Goal: Share content: Share content

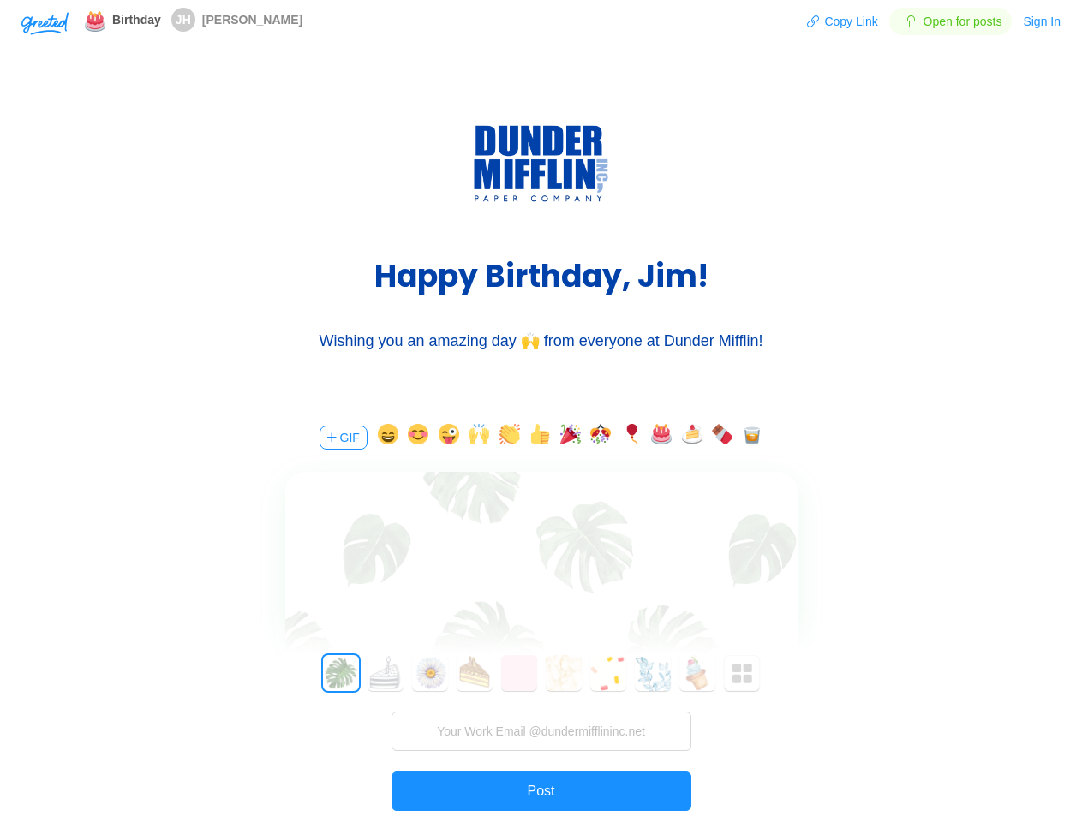
click at [541, 411] on div "GIF 0 1 2 3 4 5 6 7 8 9 10 11 12 13 14 15 16 17 18 19 20 21 22 23 24 25 26 27 2…" at bounding box center [541, 648] width 514 height 490
click at [45, 22] on img "button" at bounding box center [44, 23] width 47 height 23
click at [844, 21] on button "Copy Link" at bounding box center [842, 21] width 72 height 27
click at [1043, 21] on button "Sign In" at bounding box center [1041, 21] width 39 height 27
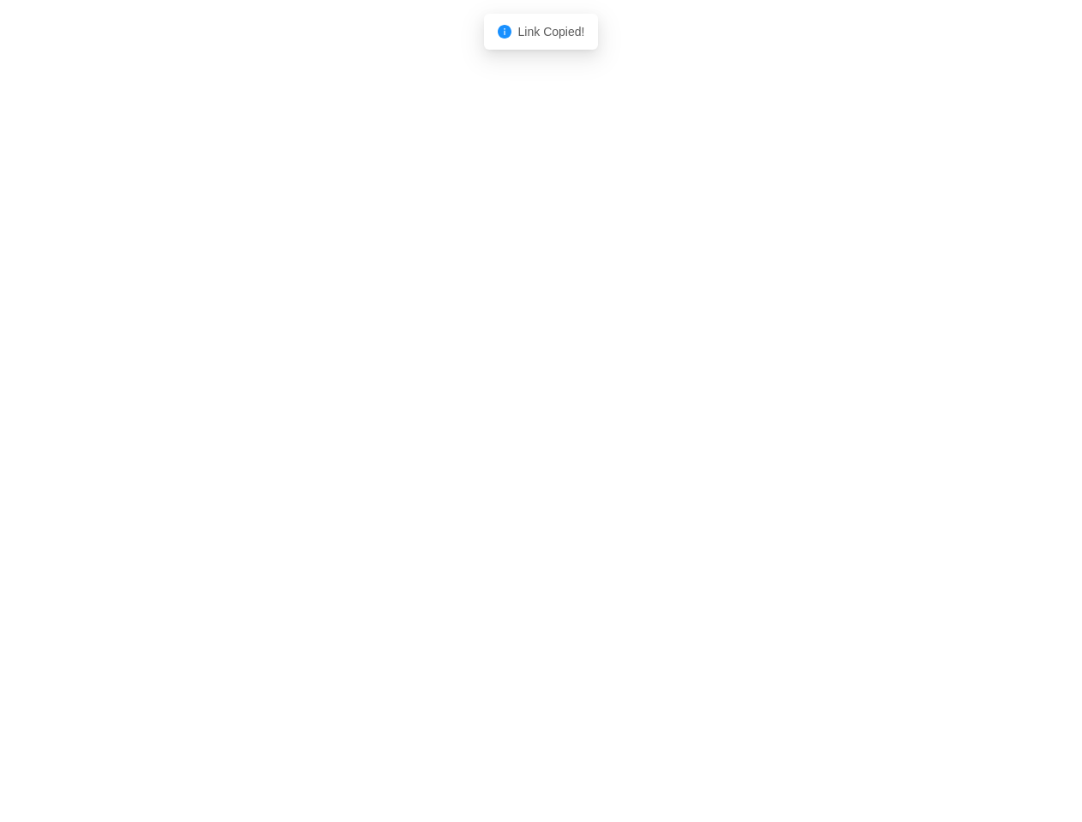
click at [342, 438] on body "Shadow: (click to exit) Link Copied!" at bounding box center [541, 411] width 1082 height 822
click at [385, 438] on body "Shadow: (click to exit) Link Copied!" at bounding box center [541, 411] width 1082 height 822
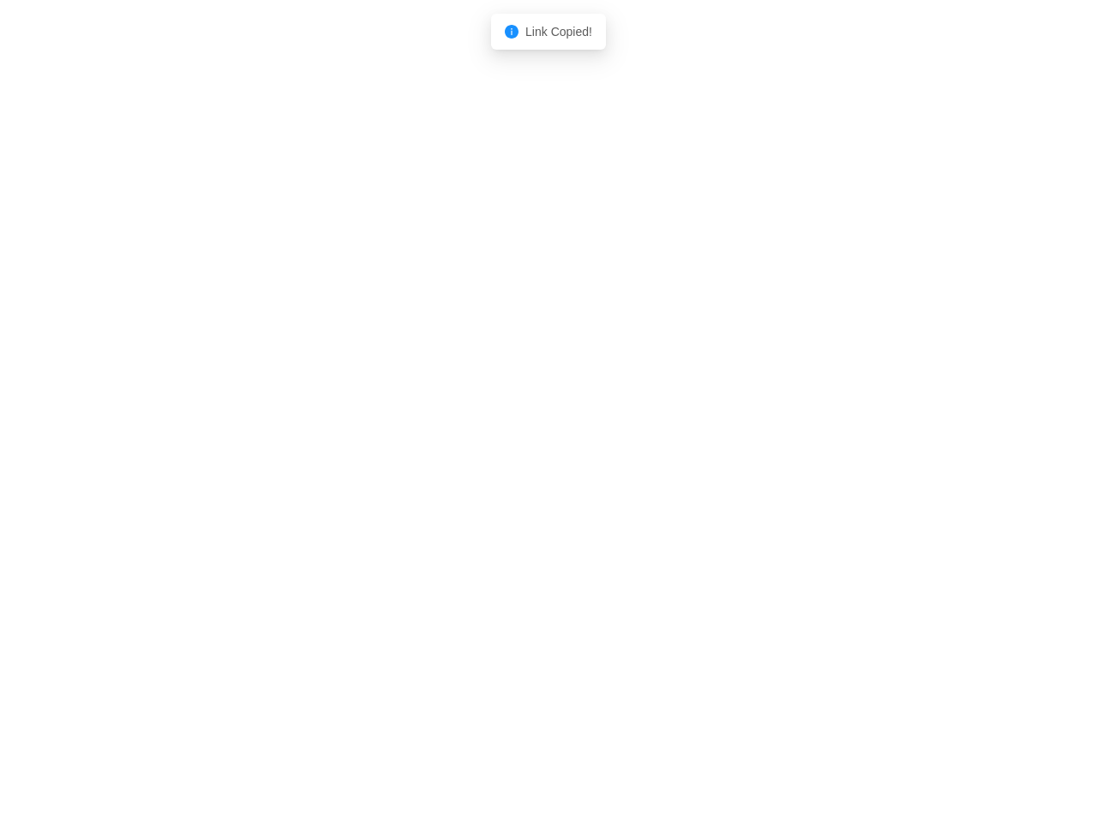
click at [415, 438] on body "Shadow: (click to exit) Link Copied!" at bounding box center [548, 411] width 1097 height 822
click at [446, 438] on body "Shadow: (click to exit) Link Copied!" at bounding box center [548, 411] width 1097 height 822
click at [476, 438] on body "Shadow: (click to exit) Link Copied!" at bounding box center [548, 411] width 1097 height 822
click at [507, 438] on body "Shadow: (click to exit) Link Copied!" at bounding box center [548, 411] width 1097 height 822
